Goal: Task Accomplishment & Management: Manage account settings

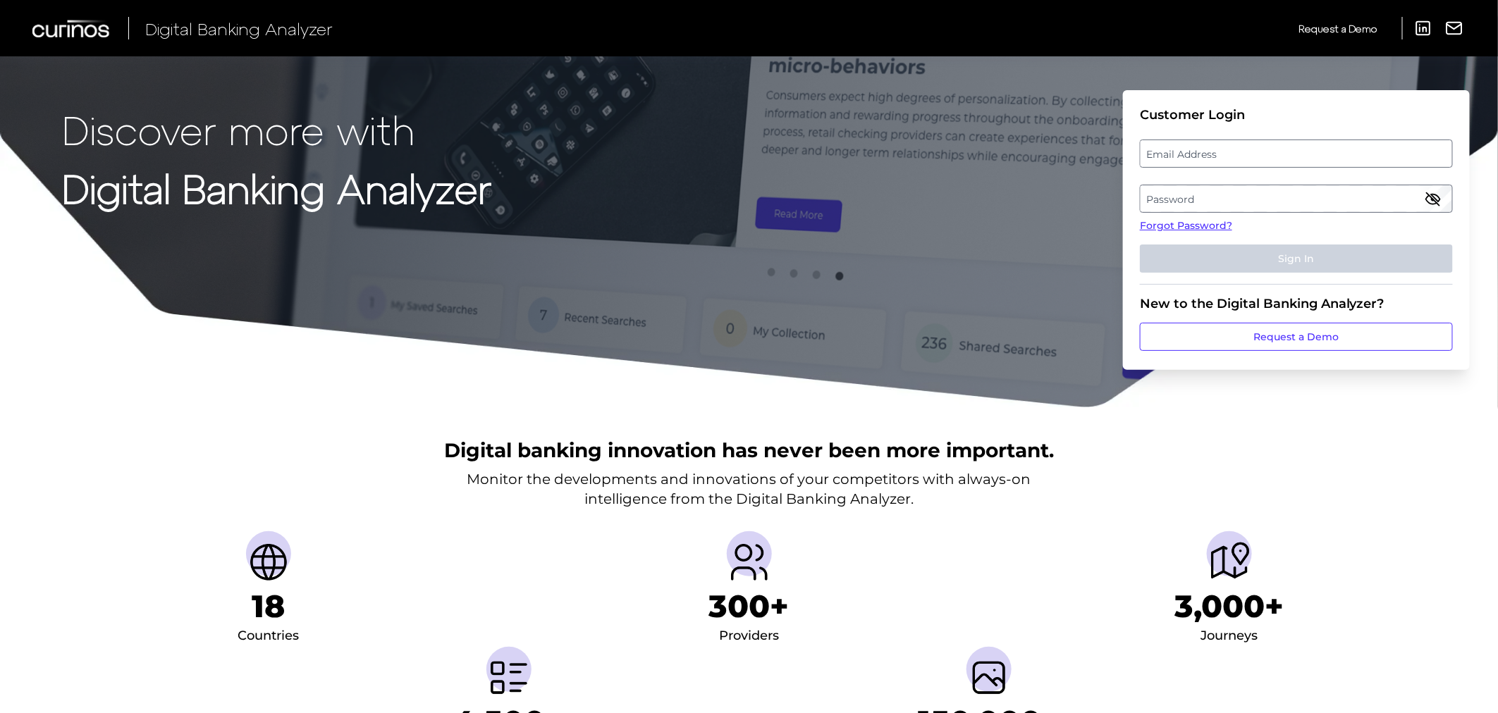
drag, startPoint x: 1204, startPoint y: 139, endPoint x: 1207, endPoint y: 147, distance: 8.3
click at [1207, 145] on fieldset "Customer Login Email Address Password Forgot Password? Sign In" at bounding box center [1296, 196] width 313 height 178
click at [1207, 150] on label "Email Address" at bounding box center [1296, 153] width 311 height 25
click at [1207, 150] on input "email" at bounding box center [1296, 154] width 313 height 28
type input "[PERSON_NAME][EMAIL_ADDRESS][DOMAIN_NAME]"
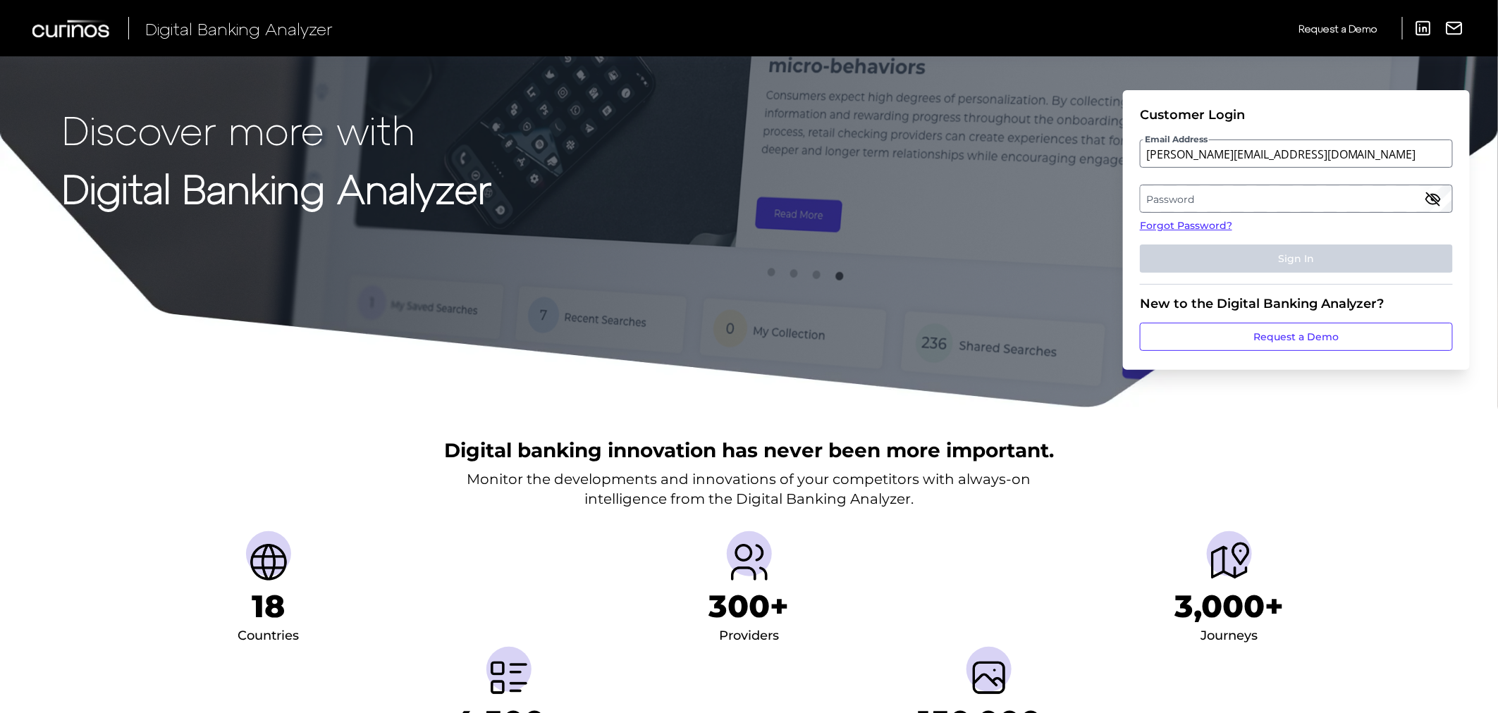
click at [1207, 198] on label "Password" at bounding box center [1296, 198] width 311 height 25
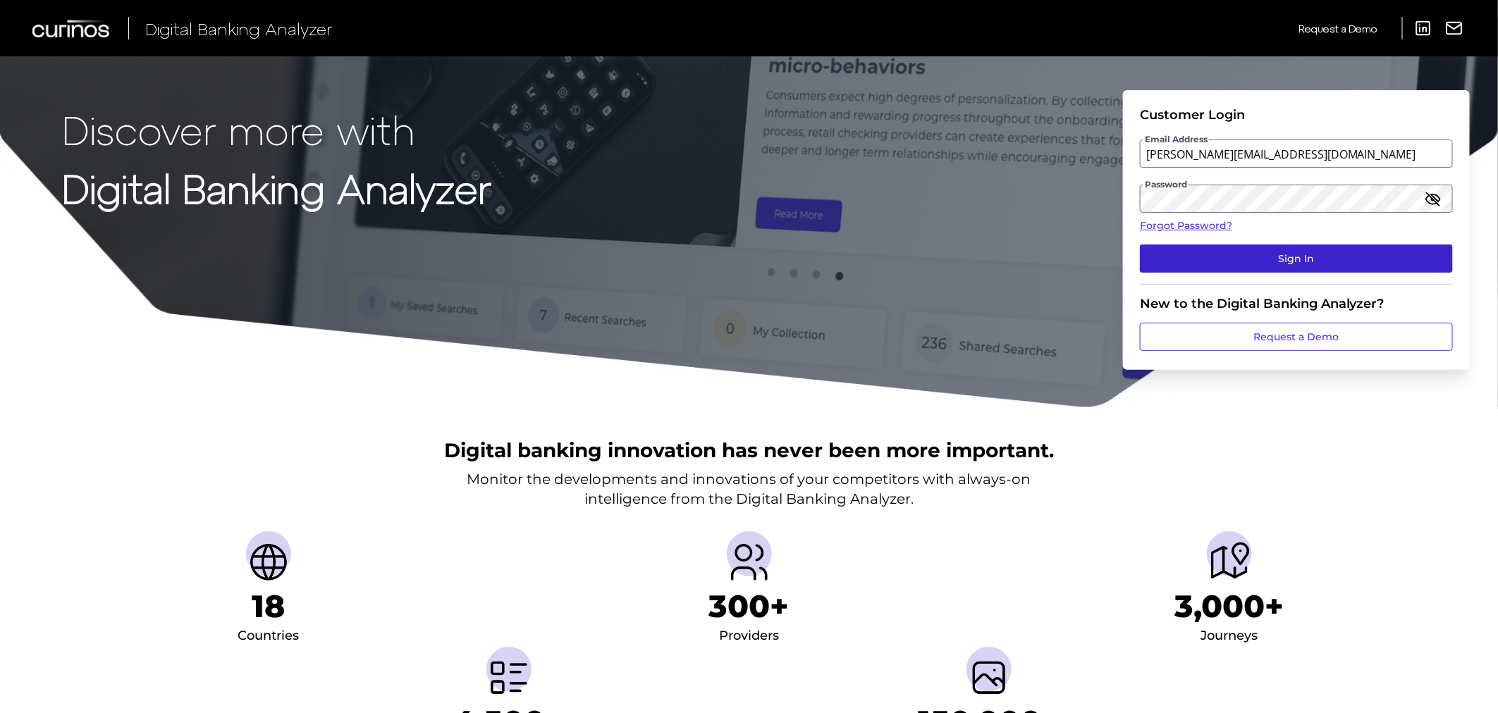
click at [1232, 252] on button "Sign In" at bounding box center [1296, 259] width 313 height 28
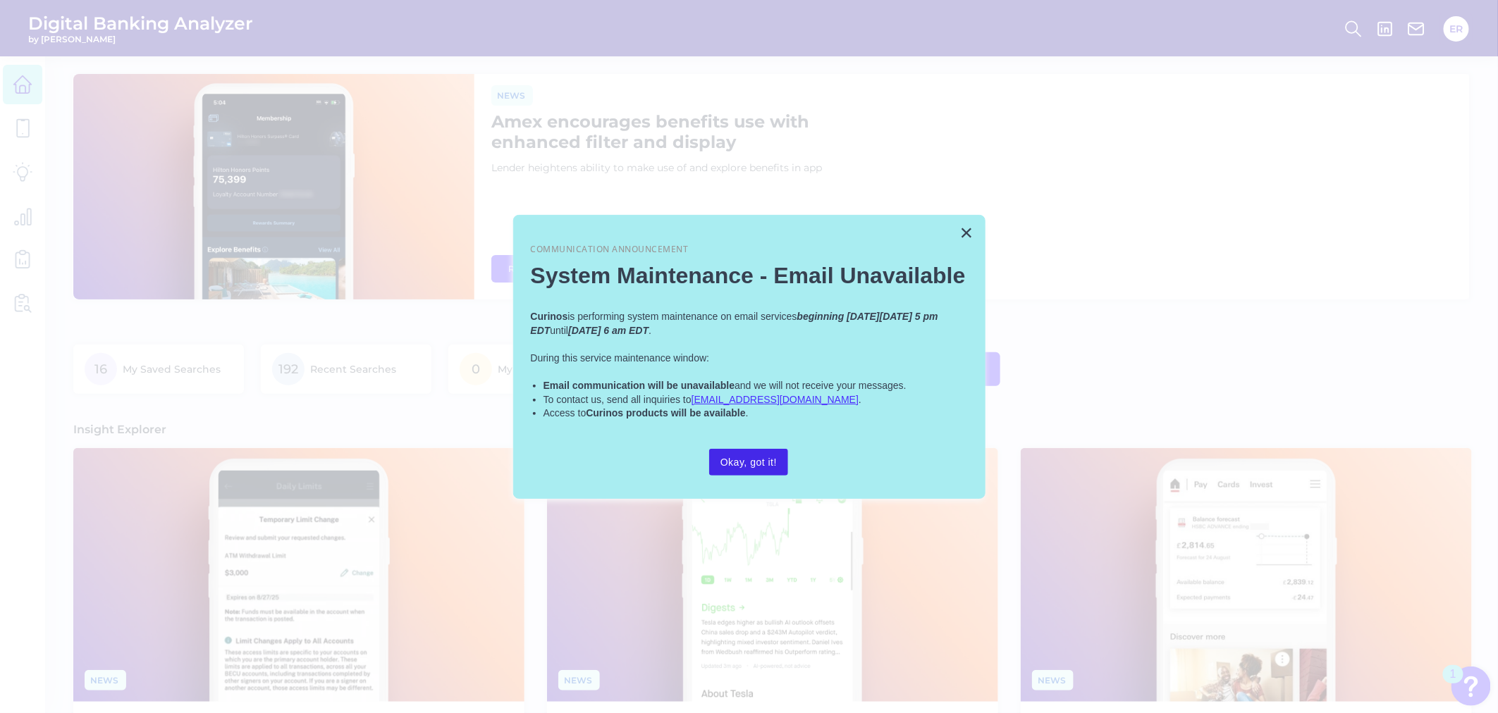
click at [780, 449] on button "Okay, got it!" at bounding box center [748, 462] width 79 height 27
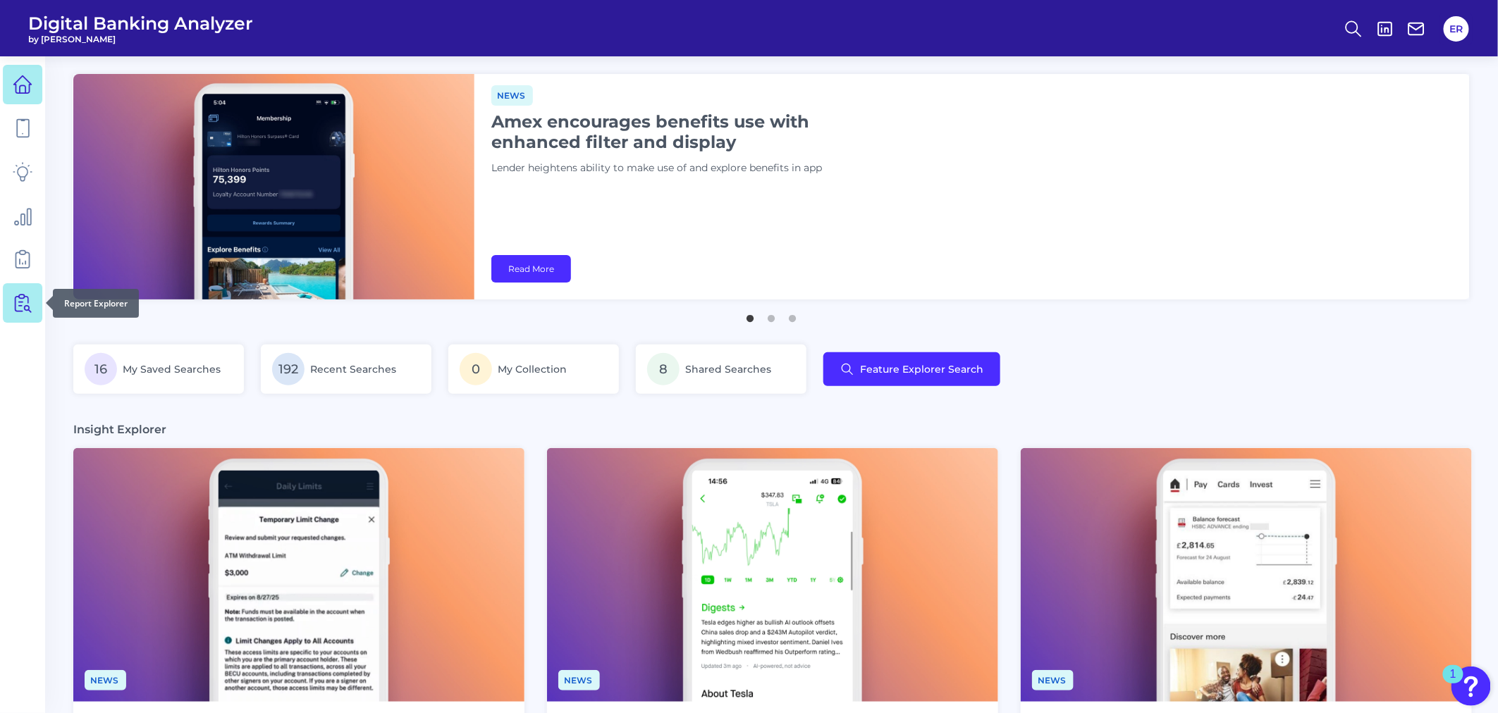
click at [29, 305] on icon at bounding box center [23, 303] width 20 height 20
